Goal: Information Seeking & Learning: Learn about a topic

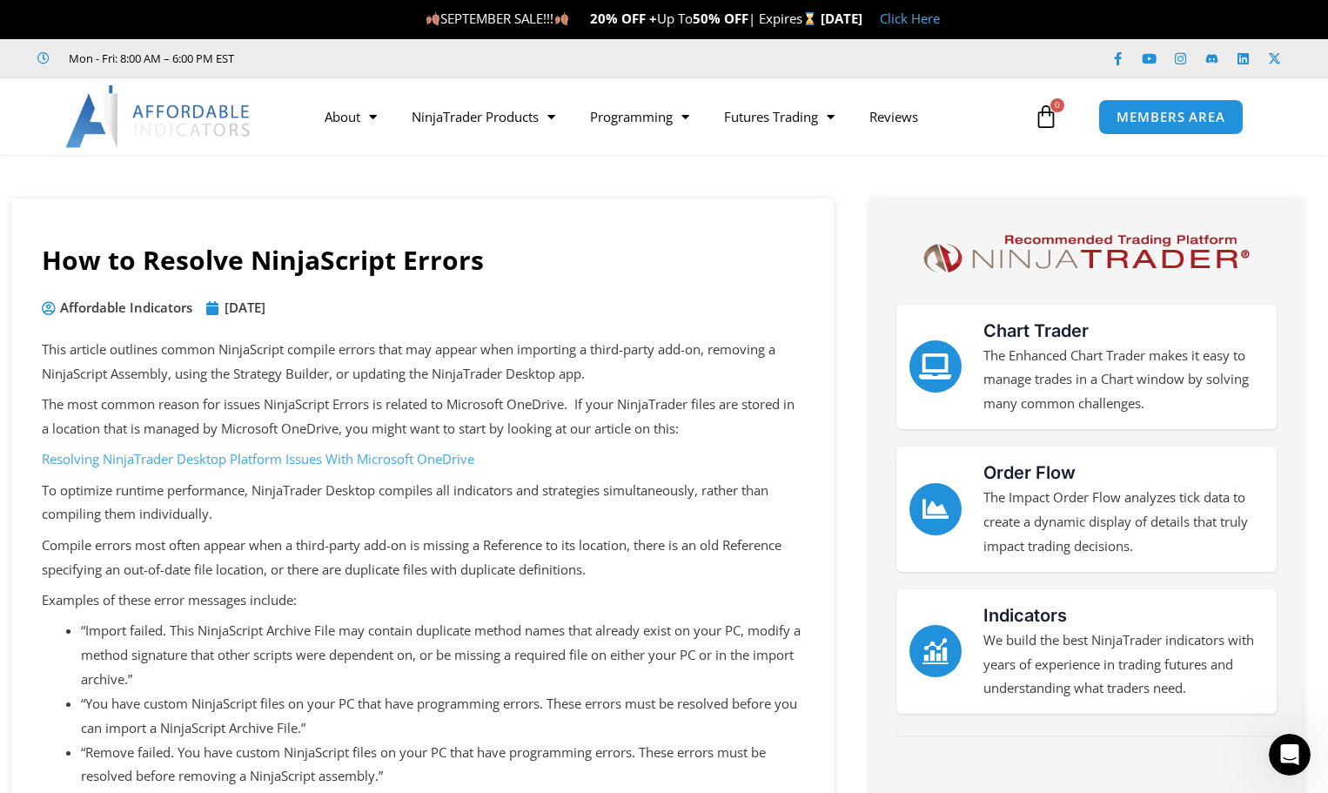
click at [370, 460] on link "Resolving NinjaTrader Desktop Platform Issues With Microsoft OneDrive" at bounding box center [258, 458] width 433 height 17
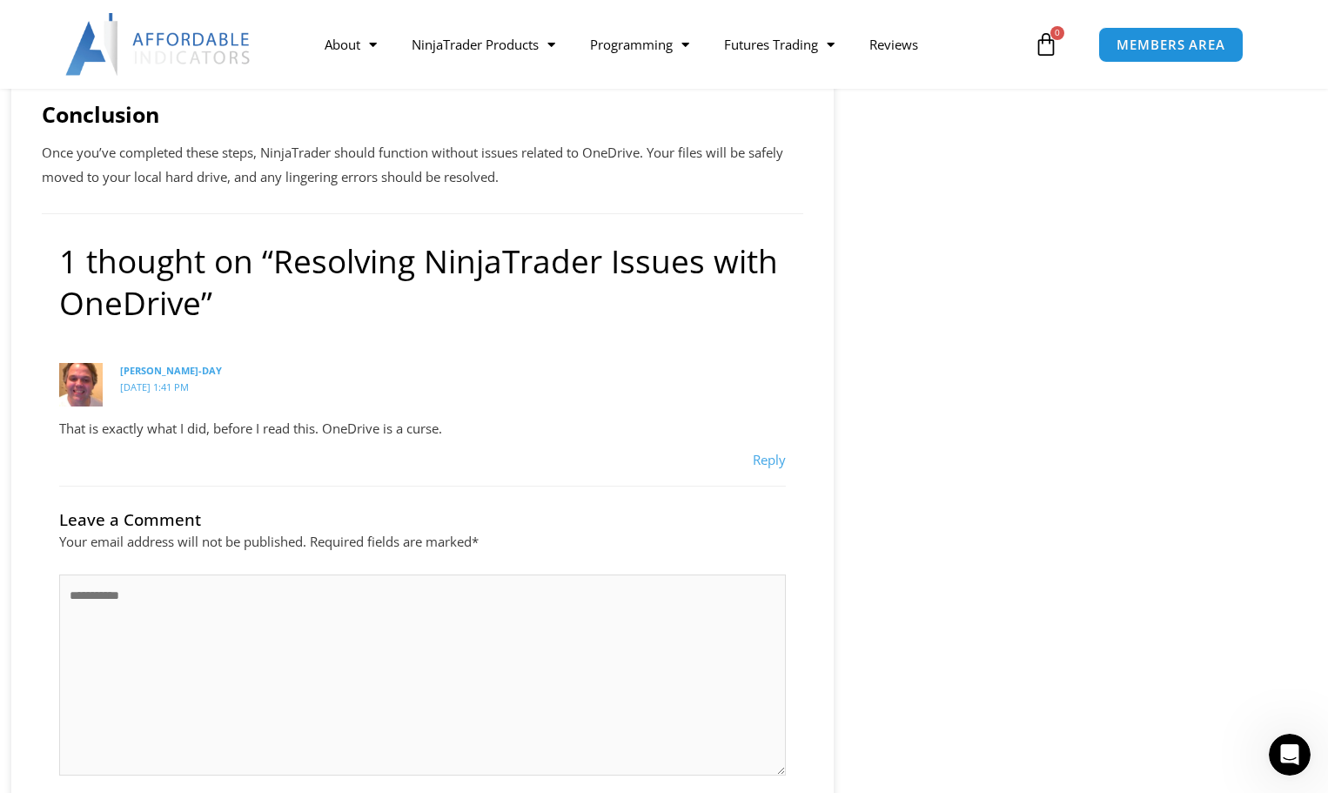
scroll to position [1480, 0]
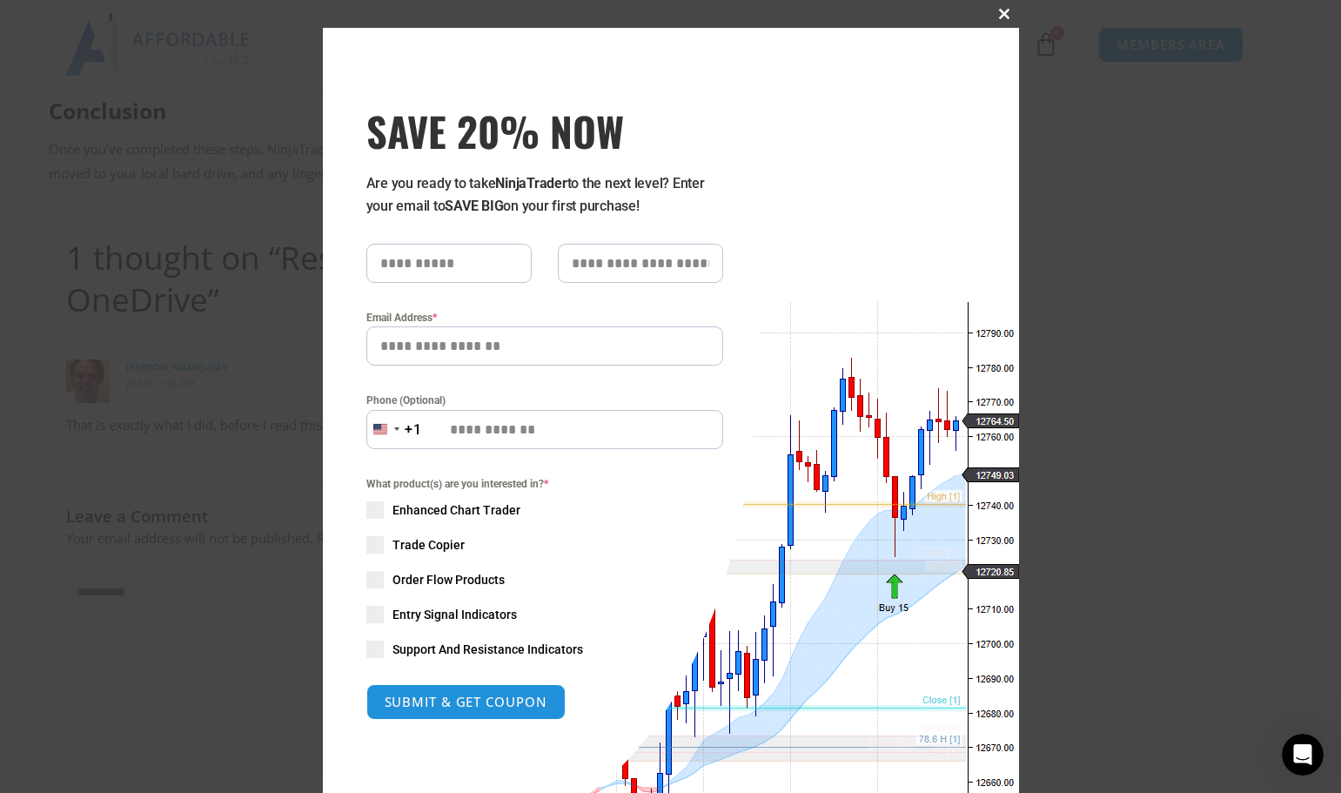
click at [999, 17] on span at bounding box center [1005, 14] width 28 height 10
